Goal: Entertainment & Leisure: Consume media (video, audio)

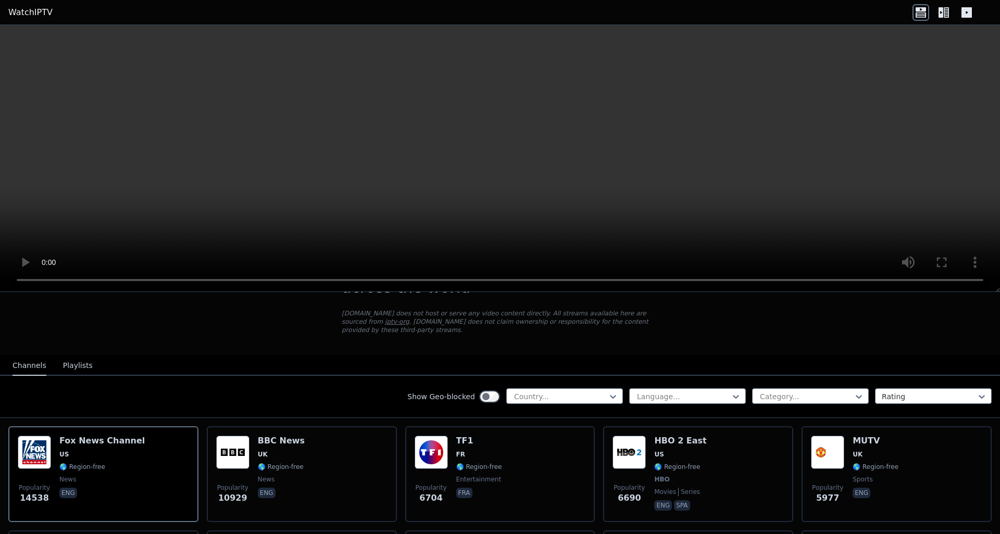
scroll to position [52, 0]
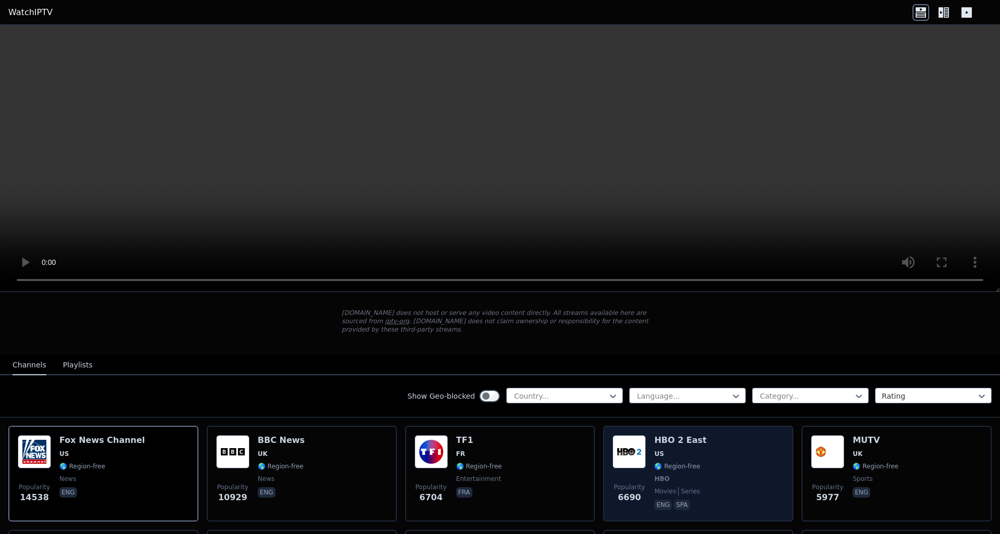
click at [639, 457] on img at bounding box center [629, 451] width 33 height 33
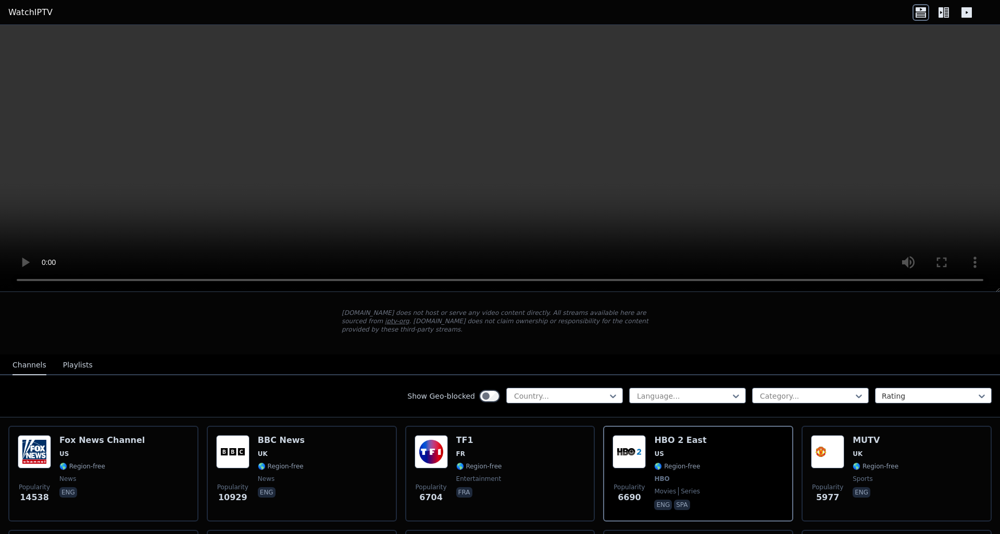
click at [217, 213] on video at bounding box center [500, 158] width 1000 height 267
